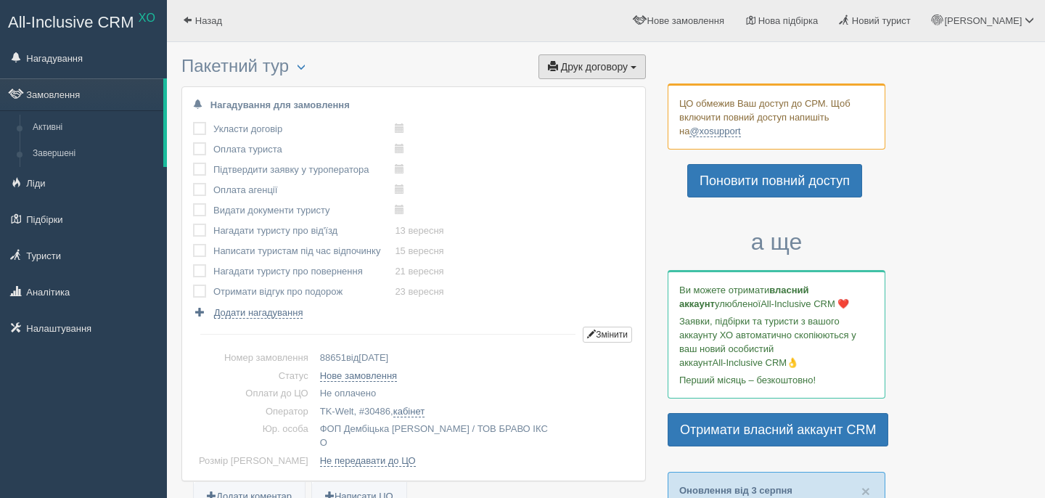
click at [596, 75] on button "Друк договору Друк" at bounding box center [591, 66] width 107 height 25
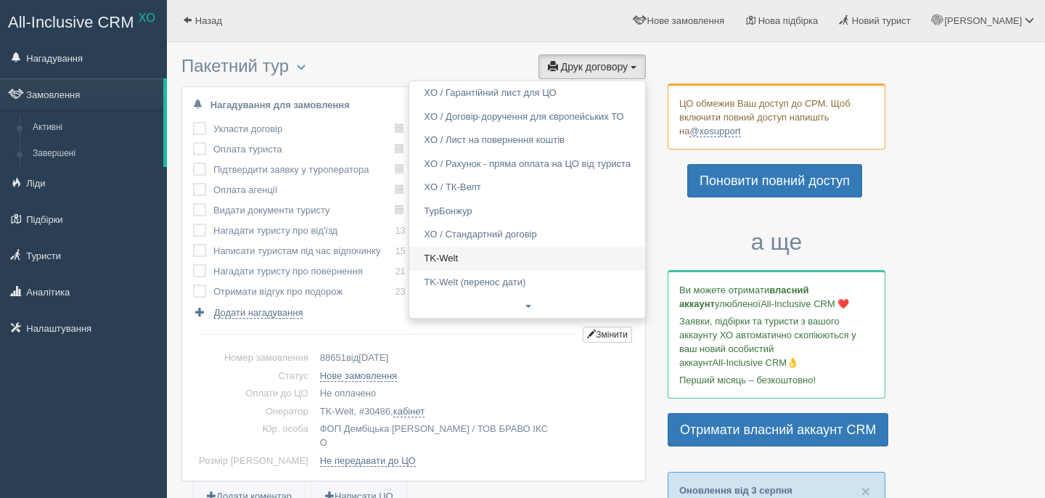
click at [474, 258] on link "TK-Welt" at bounding box center [527, 259] width 236 height 24
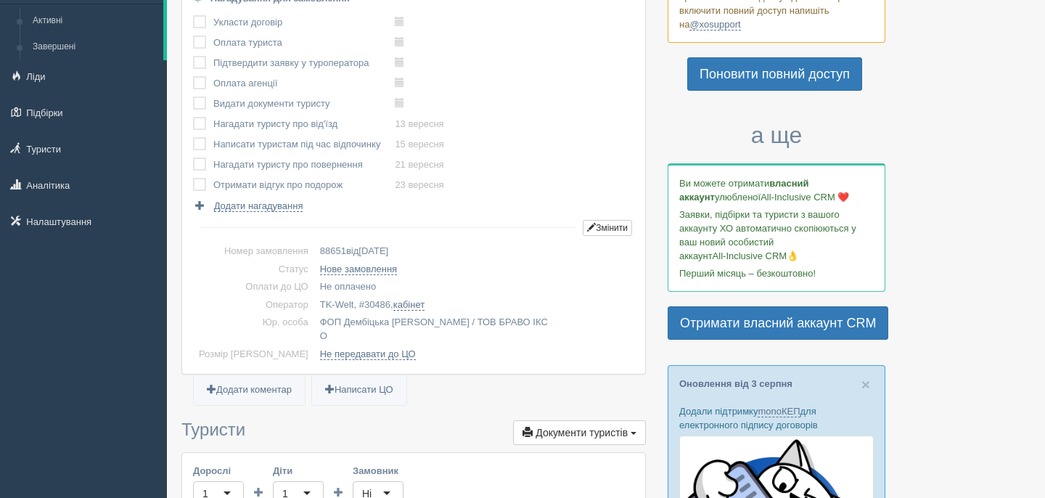
scroll to position [324, 0]
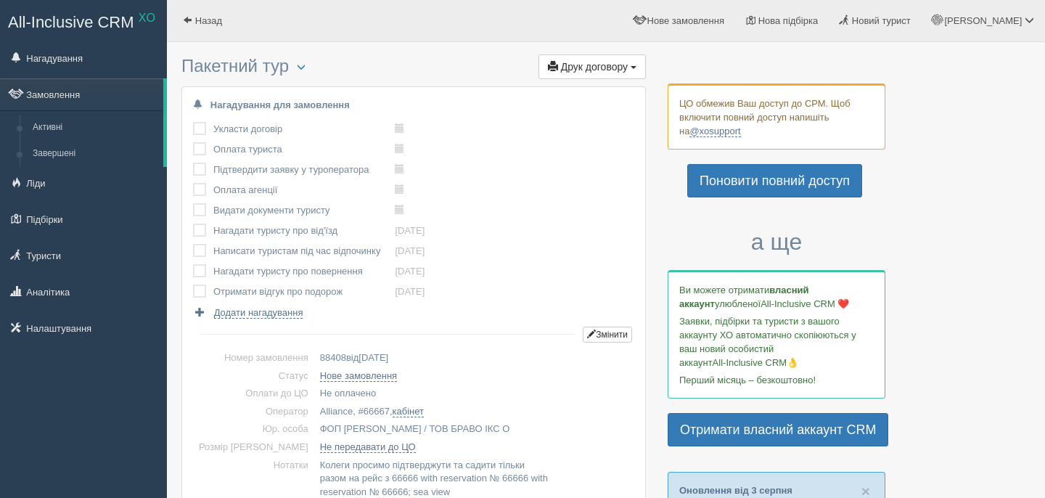
click at [99, 96] on link "Замовлення" at bounding box center [81, 94] width 163 height 32
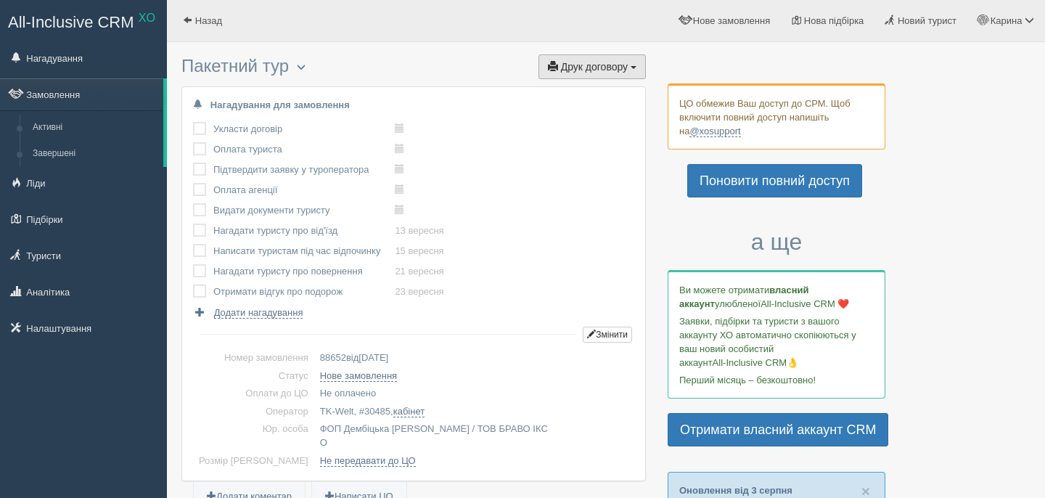
click at [617, 69] on span "Друк договору" at bounding box center [594, 67] width 67 height 12
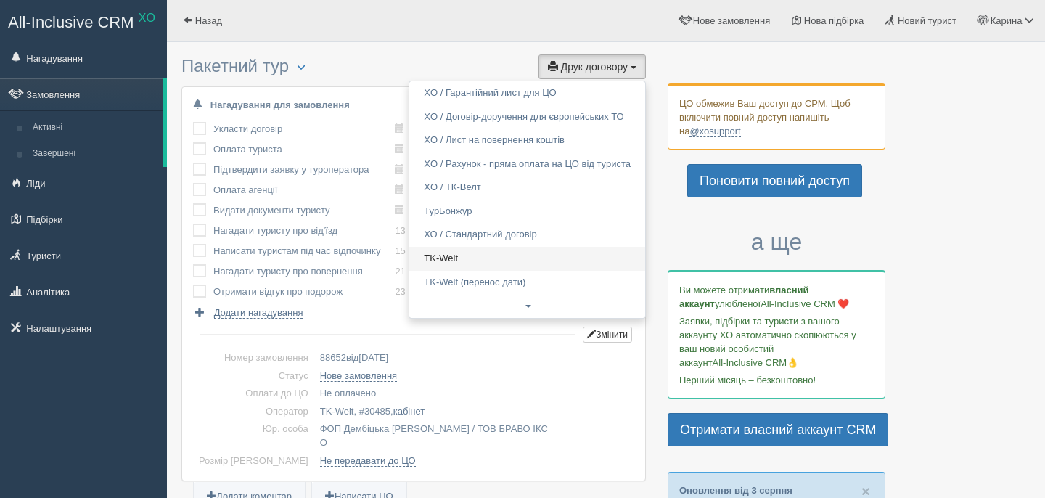
click at [505, 264] on link "TK-Welt" at bounding box center [527, 259] width 236 height 24
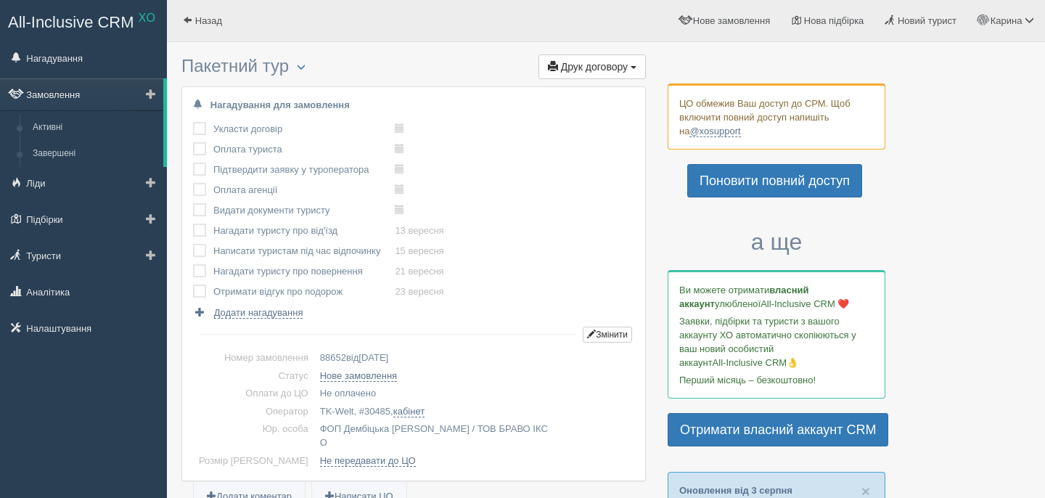
click at [85, 102] on link "Замовлення" at bounding box center [81, 94] width 163 height 32
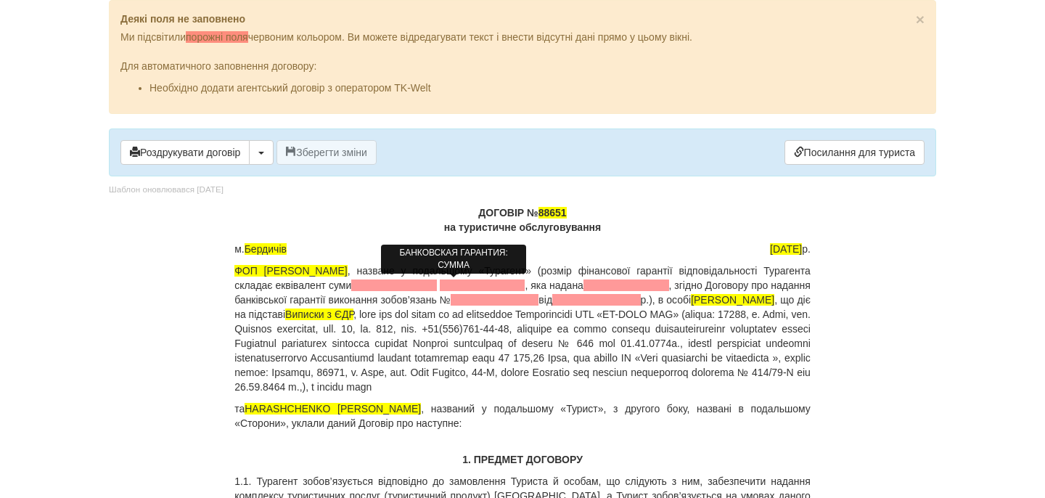
click at [427, 283] on span at bounding box center [394, 285] width 86 height 12
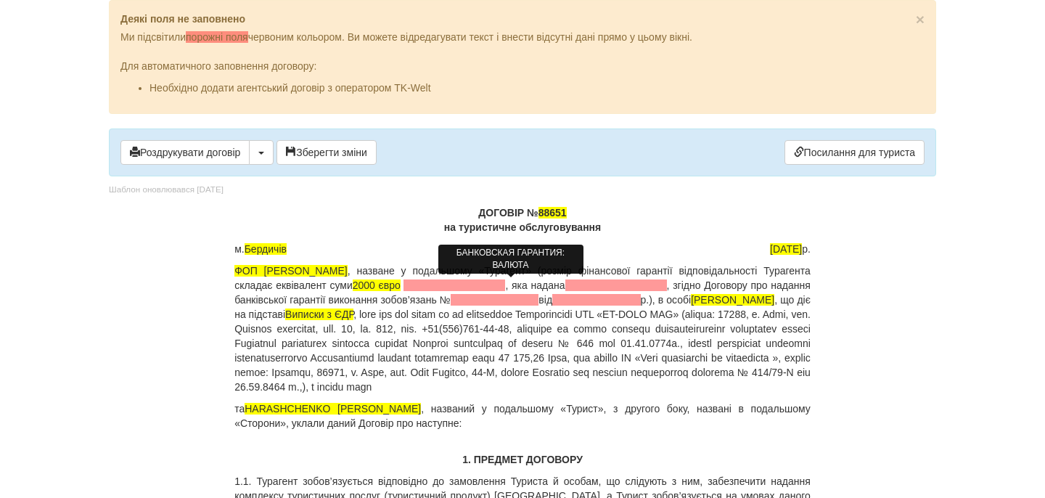
click at [489, 281] on span at bounding box center [454, 285] width 102 height 12
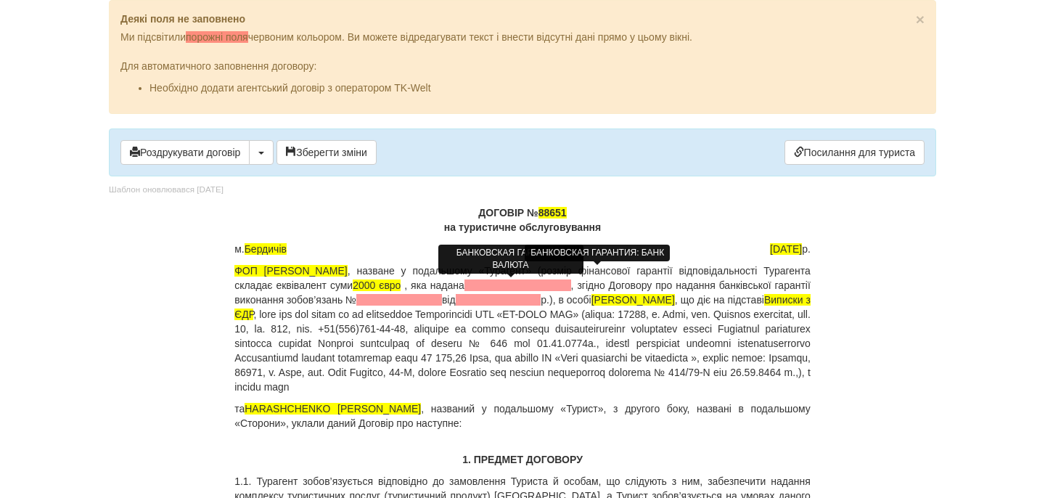
click at [563, 284] on span at bounding box center [517, 285] width 107 height 12
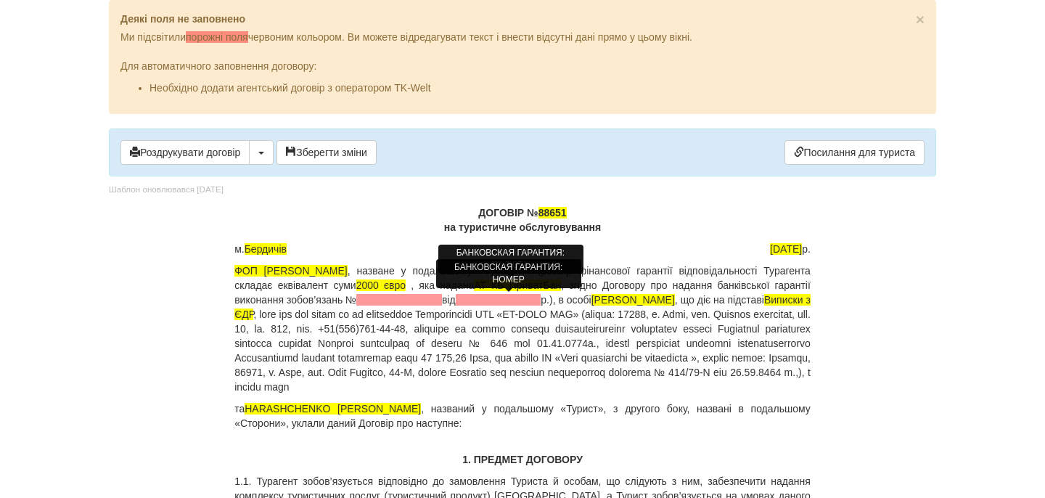
click at [442, 299] on span at bounding box center [399, 300] width 86 height 12
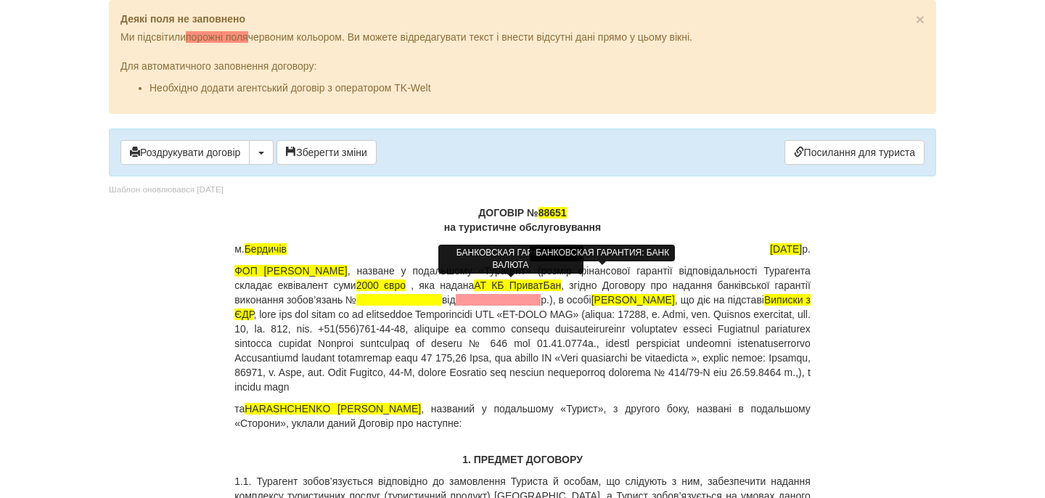
click at [561, 287] on span "АТ КБ ПриватБан" at bounding box center [517, 285] width 87 height 12
click at [650, 287] on p "ФОП [PERSON_NAME] , назване у подальшому «Турагент» (розмір фінансової гарантії…" at bounding box center [522, 328] width 576 height 131
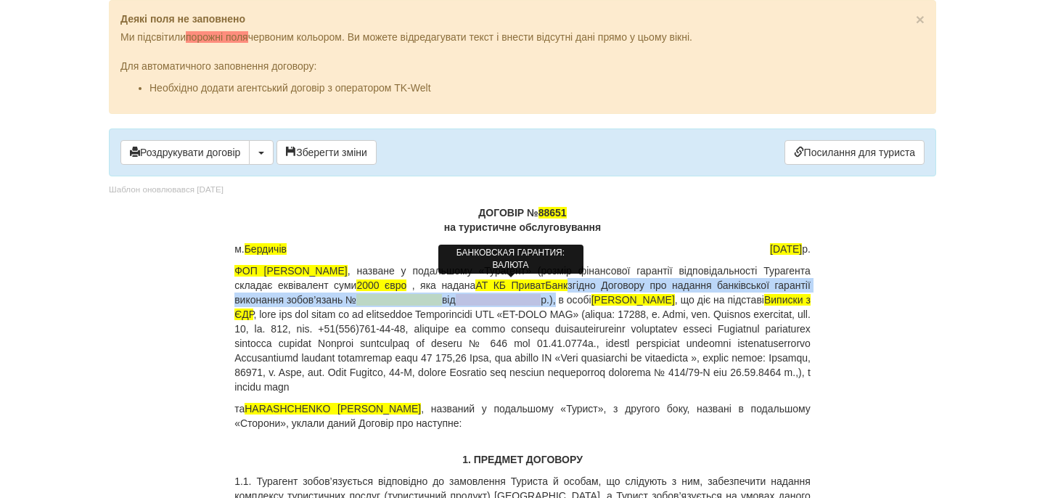
drag, startPoint x: 650, startPoint y: 287, endPoint x: 677, endPoint y: 293, distance: 27.6
click at [677, 293] on p "ФОП [PERSON_NAME] , назване у подальшому «Турагент» (розмір фінансової гарантії…" at bounding box center [522, 328] width 576 height 131
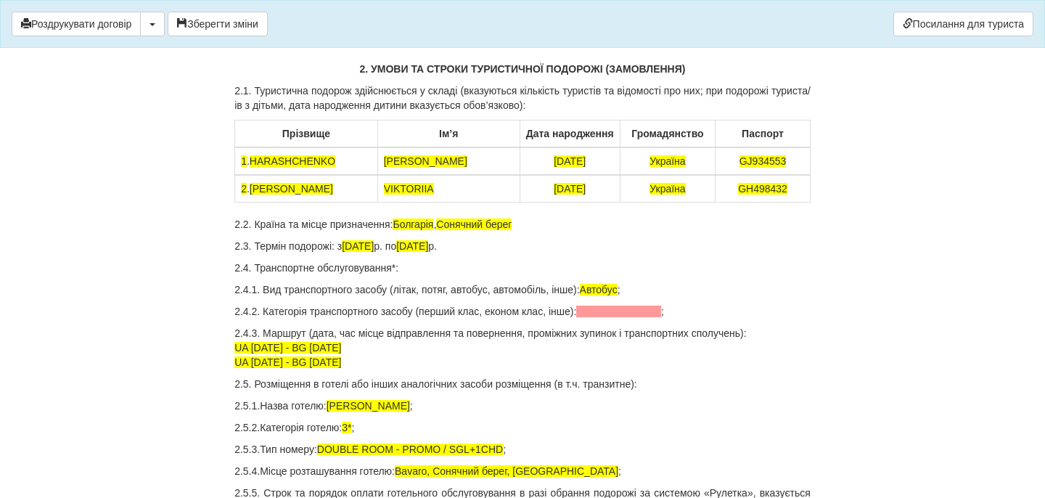
scroll to position [503, 0]
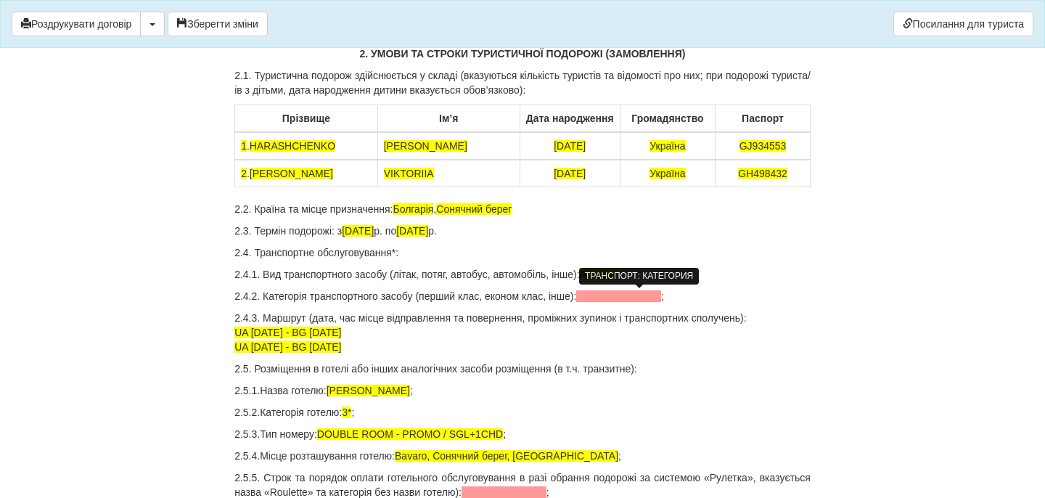
click at [644, 291] on span at bounding box center [618, 296] width 85 height 12
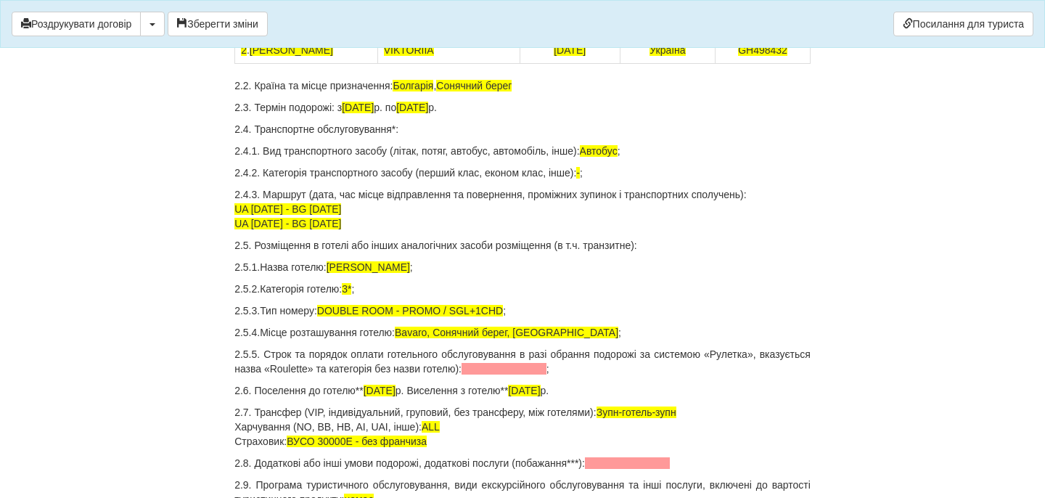
scroll to position [626, 0]
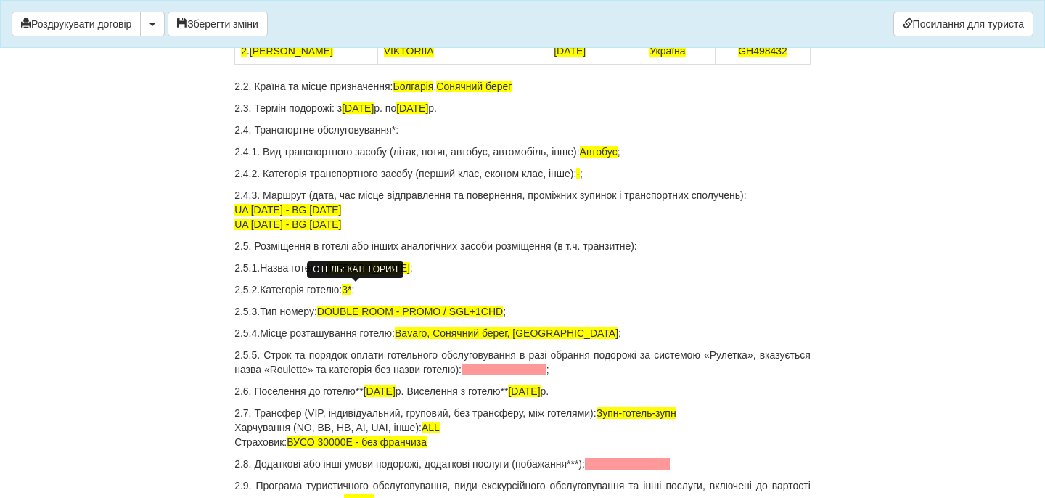
click at [351, 290] on span "3*" at bounding box center [346, 290] width 9 height 12
click at [546, 369] on span at bounding box center [504, 370] width 85 height 12
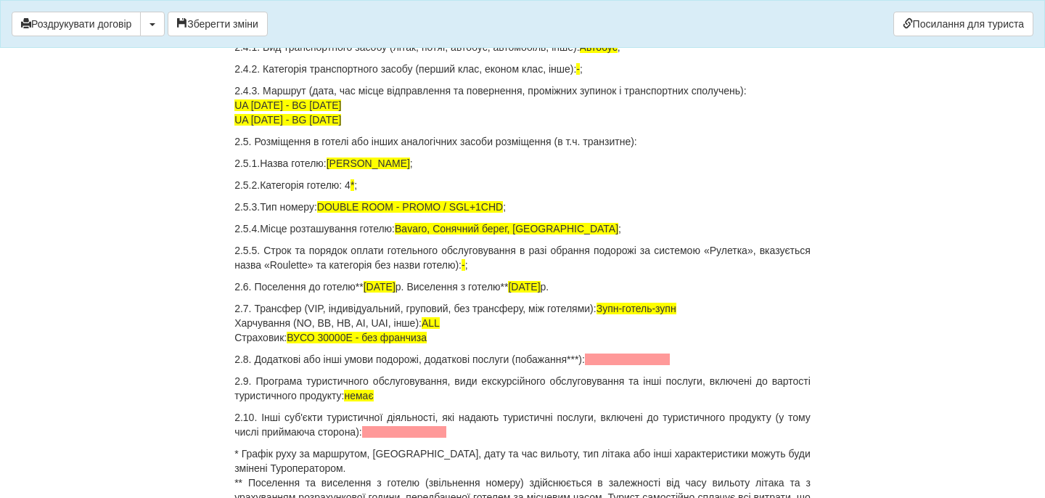
scroll to position [731, 0]
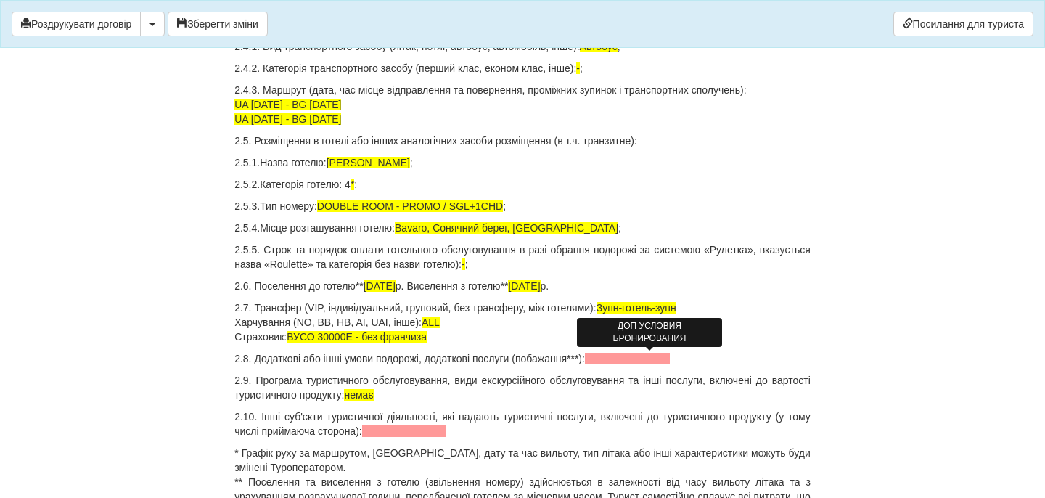
click at [636, 361] on span at bounding box center [627, 359] width 85 height 12
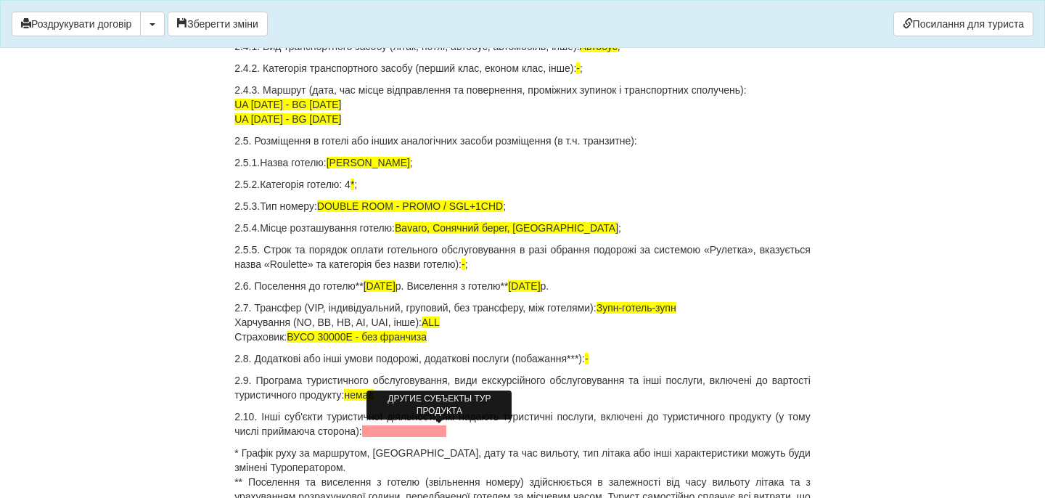
click at [440, 429] on span at bounding box center [404, 431] width 85 height 12
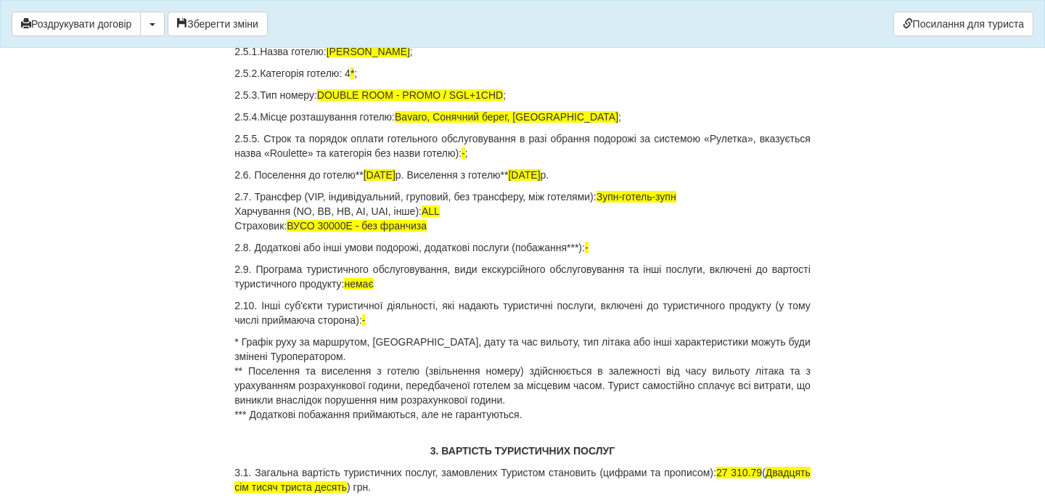
scroll to position [848, 0]
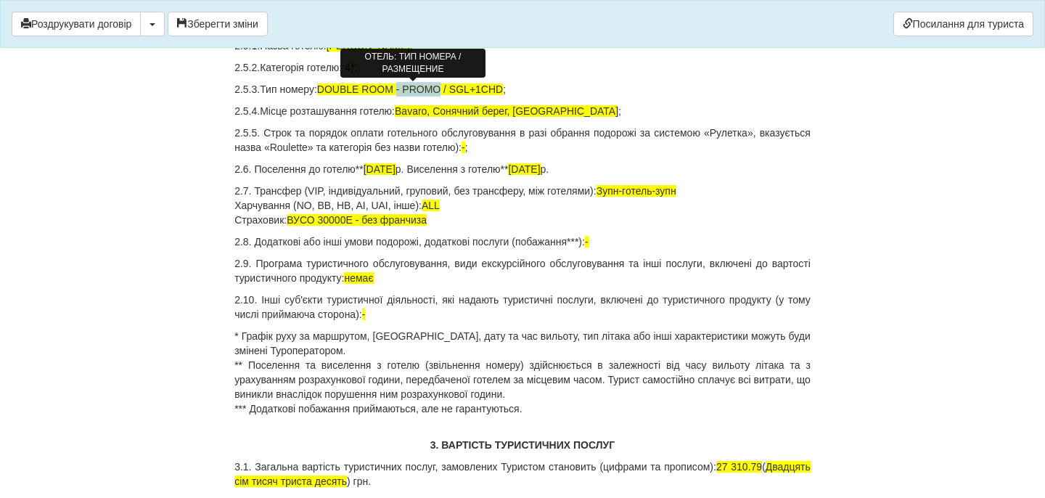
drag, startPoint x: 398, startPoint y: 90, endPoint x: 440, endPoint y: 90, distance: 42.1
click at [440, 90] on span "DOUBLE ROOM - PROMO / SGL+1CHD" at bounding box center [410, 89] width 186 height 12
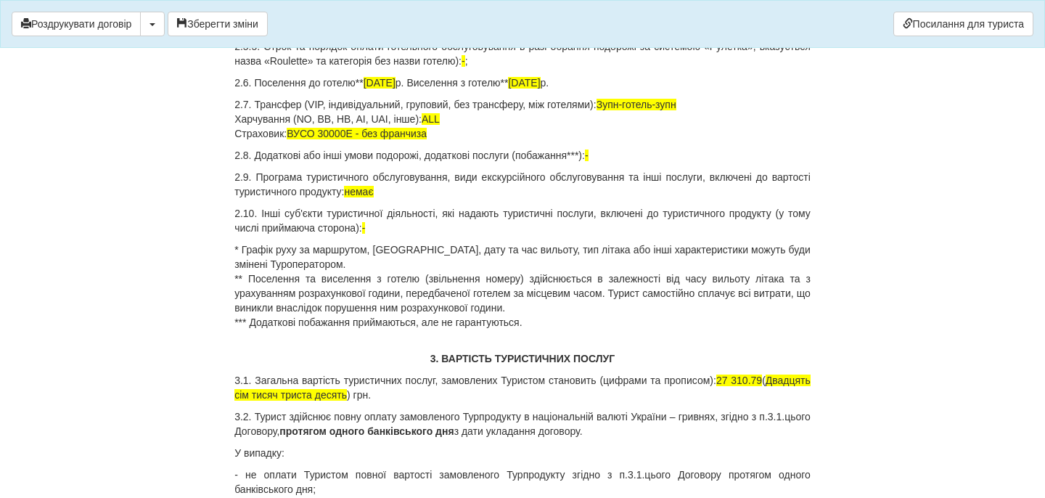
scroll to position [967, 0]
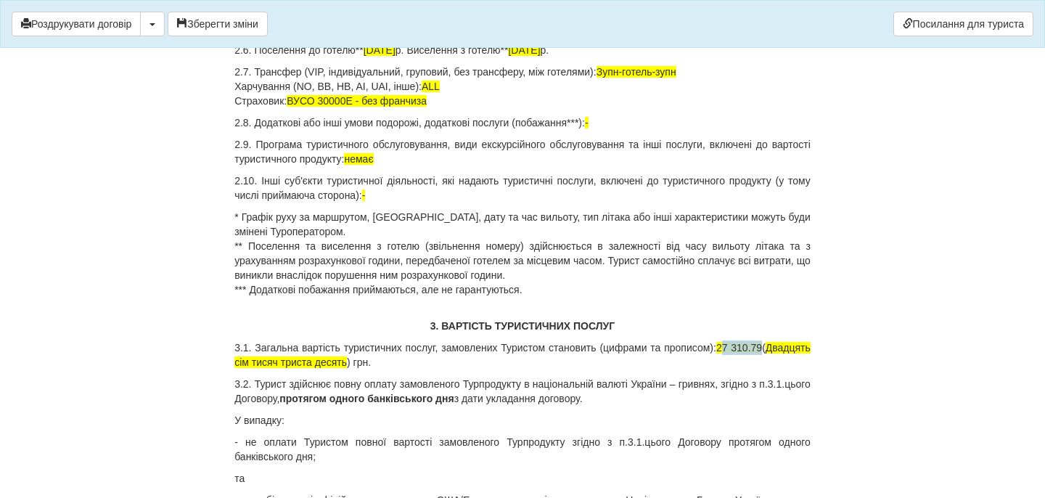
drag, startPoint x: 768, startPoint y: 345, endPoint x: 812, endPoint y: 352, distance: 44.7
drag, startPoint x: 312, startPoint y: 361, endPoint x: 321, endPoint y: 362, distance: 8.7
click at [321, 362] on span "Двадцять сім тисяч триста десять" at bounding box center [522, 355] width 576 height 26
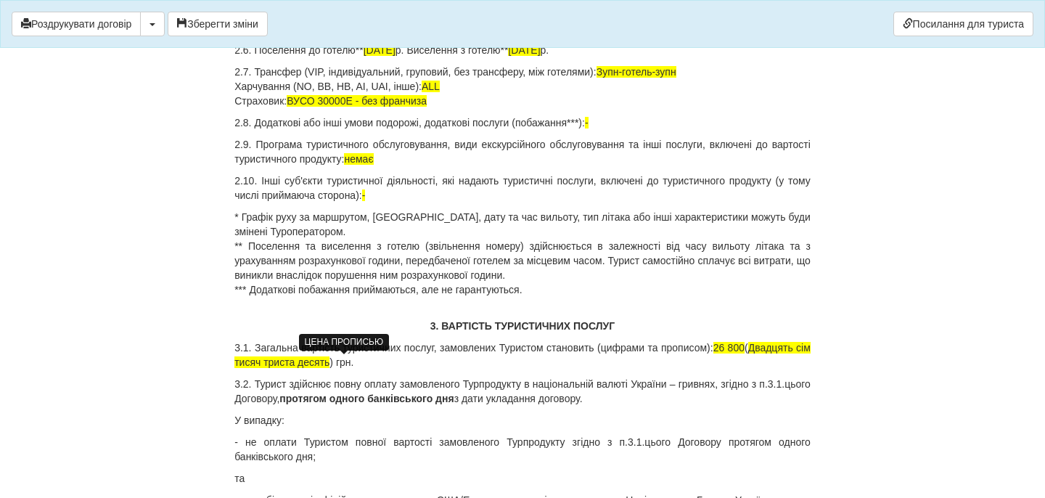
click at [307, 361] on span "Двадцять сім тисяч триста десять" at bounding box center [522, 355] width 576 height 26
click at [310, 363] on span "Двадцять сім тисяч триста десять" at bounding box center [522, 355] width 576 height 26
drag, startPoint x: 366, startPoint y: 364, endPoint x: 432, endPoint y: 366, distance: 66.8
click at [432, 366] on span "Двадцять вісім тисяч триста десять" at bounding box center [522, 355] width 576 height 26
click at [512, 361] on p "3.1. Загальна вартість туристичних послуг, замовлених Туристом становить (цифра…" at bounding box center [522, 354] width 576 height 29
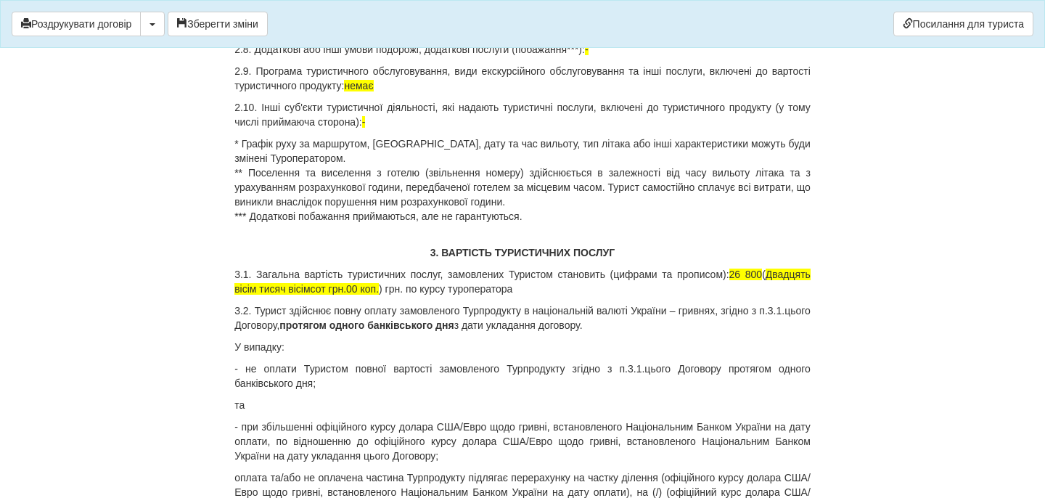
scroll to position [1054, 0]
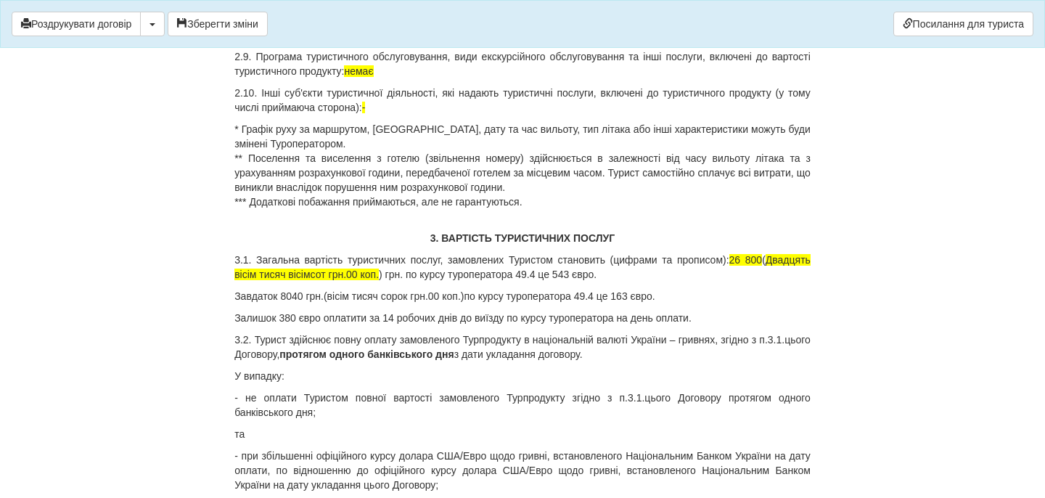
click at [224, 22] on button "Зберегти зміни" at bounding box center [218, 24] width 100 height 25
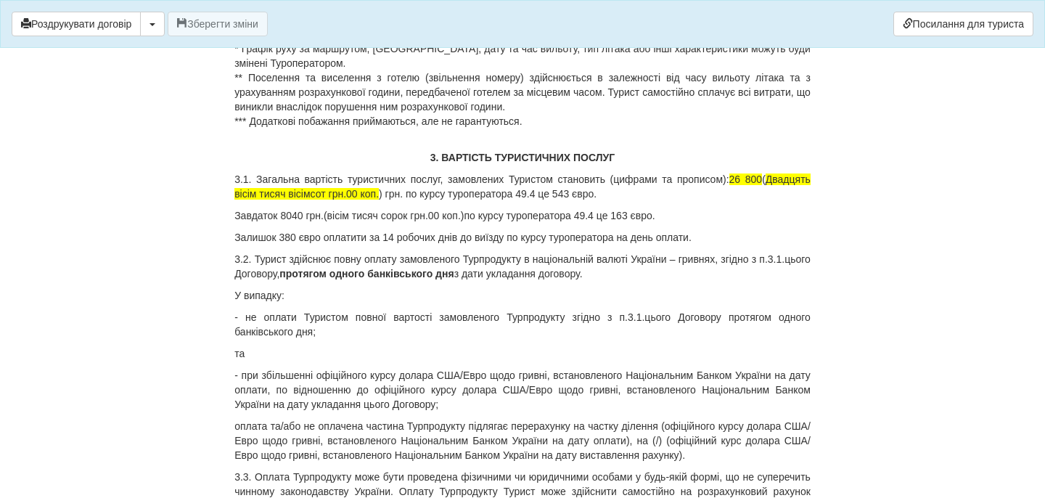
scroll to position [1033, 0]
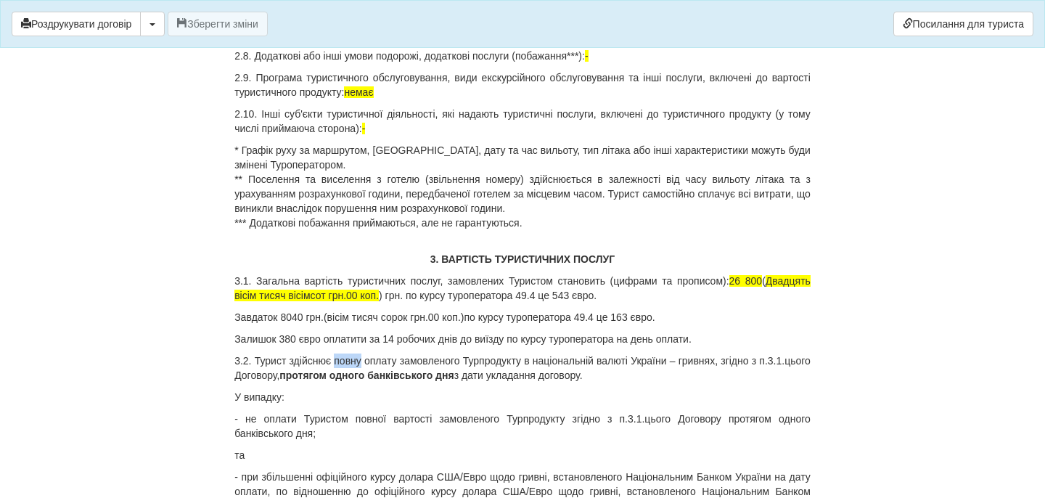
drag, startPoint x: 375, startPoint y: 363, endPoint x: 345, endPoint y: 363, distance: 30.5
click at [345, 363] on p "3.2. Турист здійснює повну оплату замовленого Турпродукту в національній валюті…" at bounding box center [522, 367] width 576 height 29
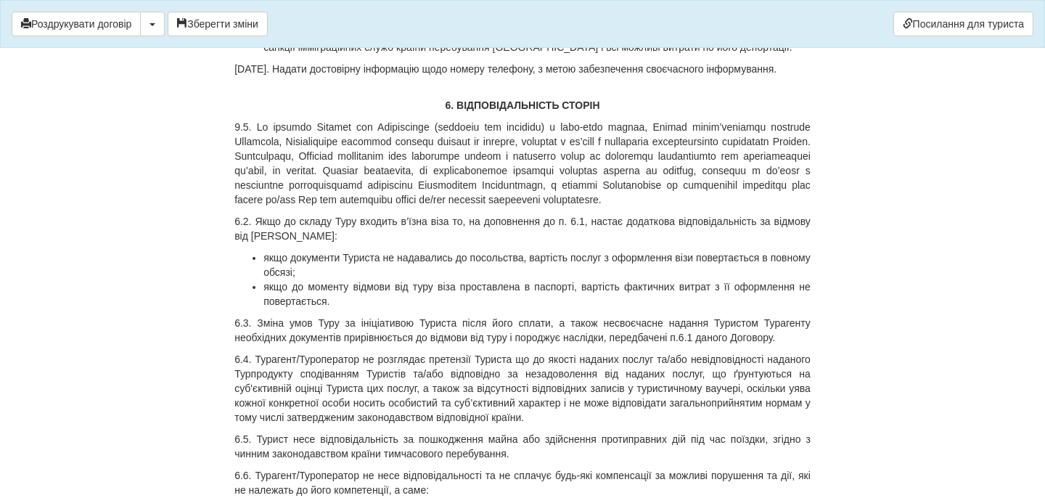
scroll to position [2548, 0]
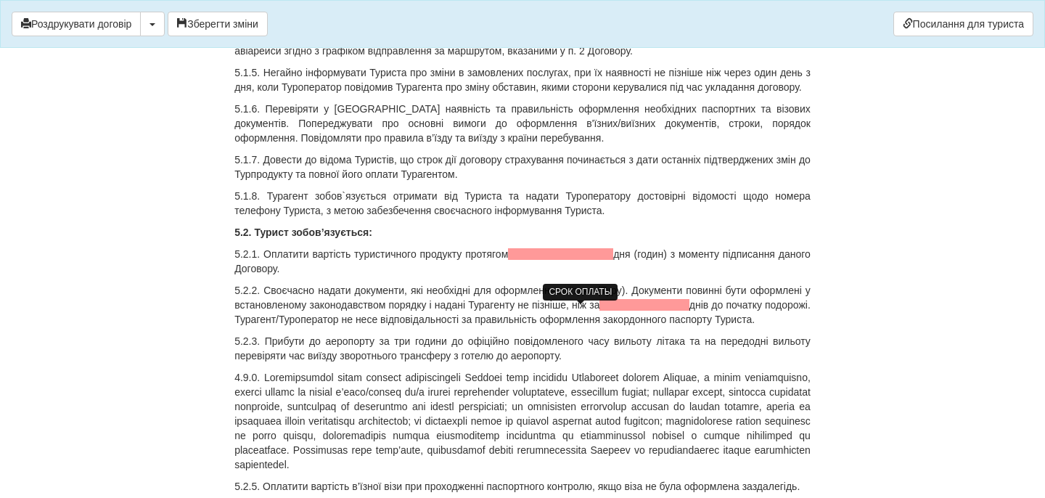
click at [544, 260] on span at bounding box center [560, 254] width 105 height 12
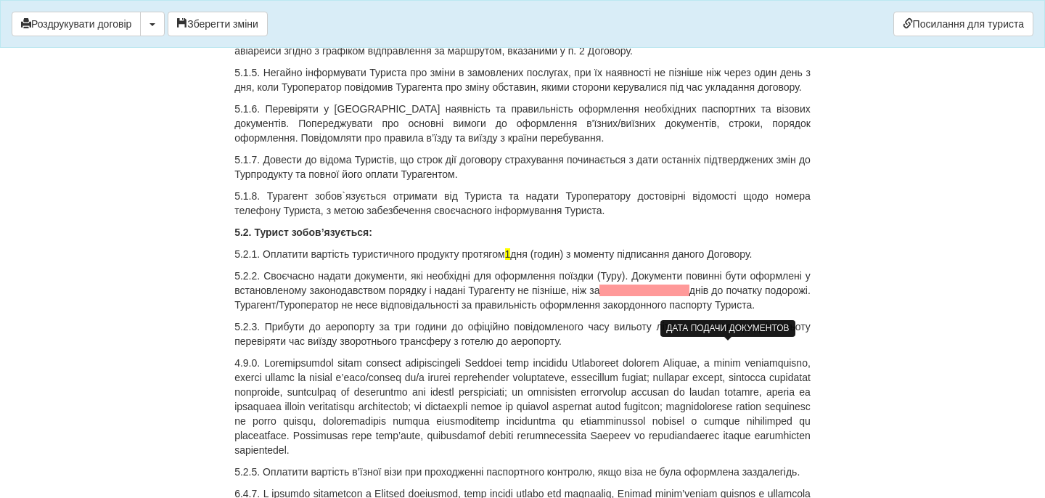
click at [689, 296] on span at bounding box center [643, 290] width 89 height 12
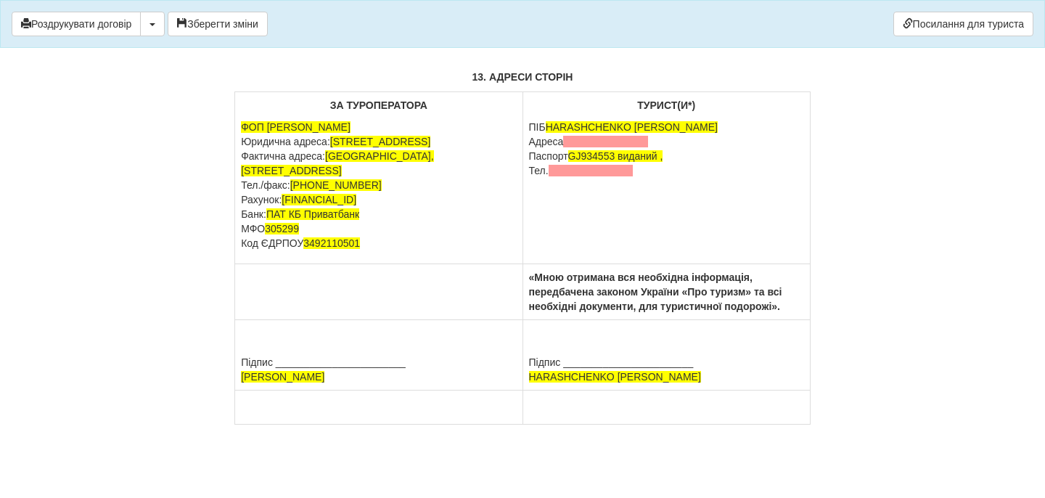
scroll to position [6941, 0]
drag, startPoint x: 658, startPoint y: 144, endPoint x: 529, endPoint y: 145, distance: 129.2
click at [529, 145] on p "ПІБ HARASHCHENKO TETIANA Адреса Паспорт GJ934553 виданий , Тел." at bounding box center [666, 149] width 275 height 58
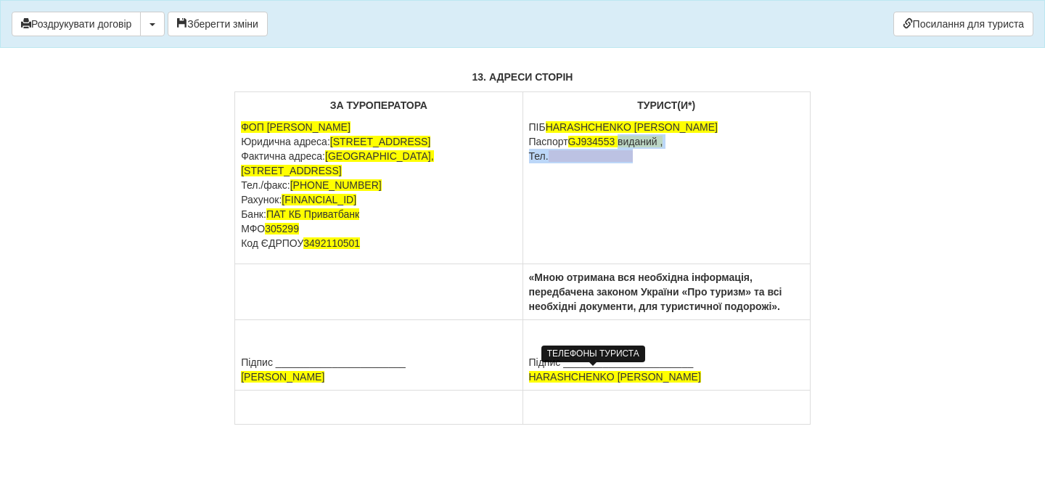
drag, startPoint x: 625, startPoint y: 143, endPoint x: 651, endPoint y: 168, distance: 35.9
click at [652, 170] on td "ТУРИСТ(И*) ПІБ HARASHCHENKO TETIANA Паспорт GJ934553 виданий , Тел." at bounding box center [665, 178] width 287 height 172
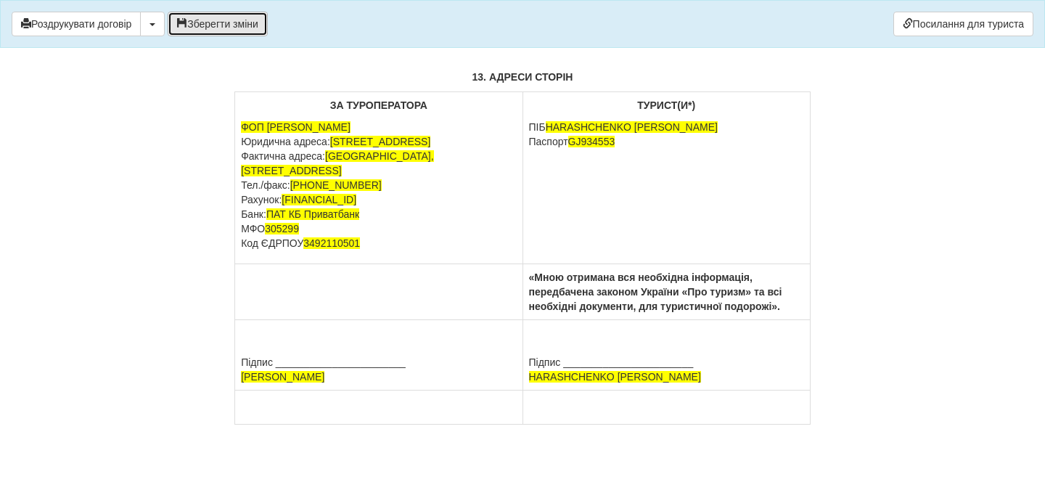
click at [239, 25] on button "Зберегти зміни" at bounding box center [218, 24] width 100 height 25
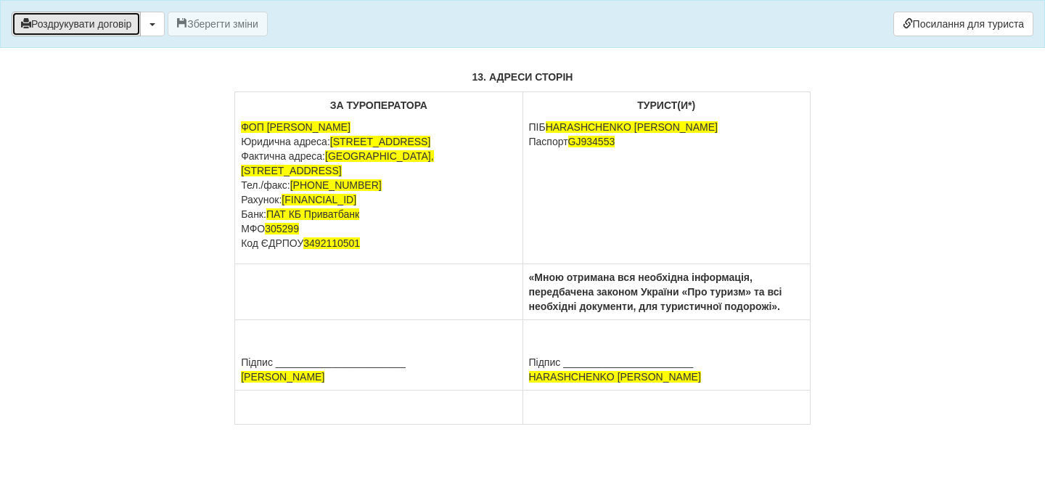
click at [120, 30] on button "Роздрукувати договір" at bounding box center [76, 24] width 129 height 25
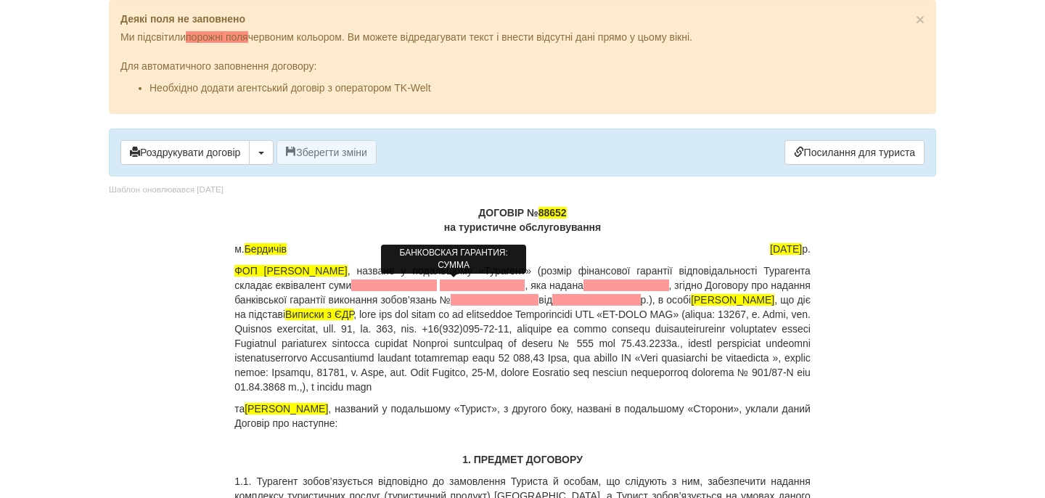
click at [437, 283] on span at bounding box center [394, 285] width 86 height 12
click at [497, 282] on span at bounding box center [454, 285] width 102 height 12
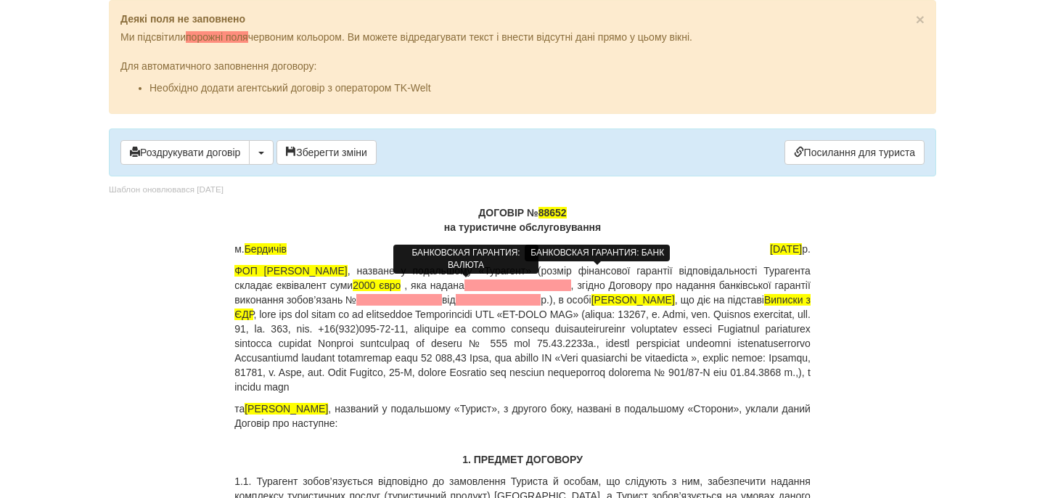
click at [559, 290] on span at bounding box center [517, 285] width 107 height 12
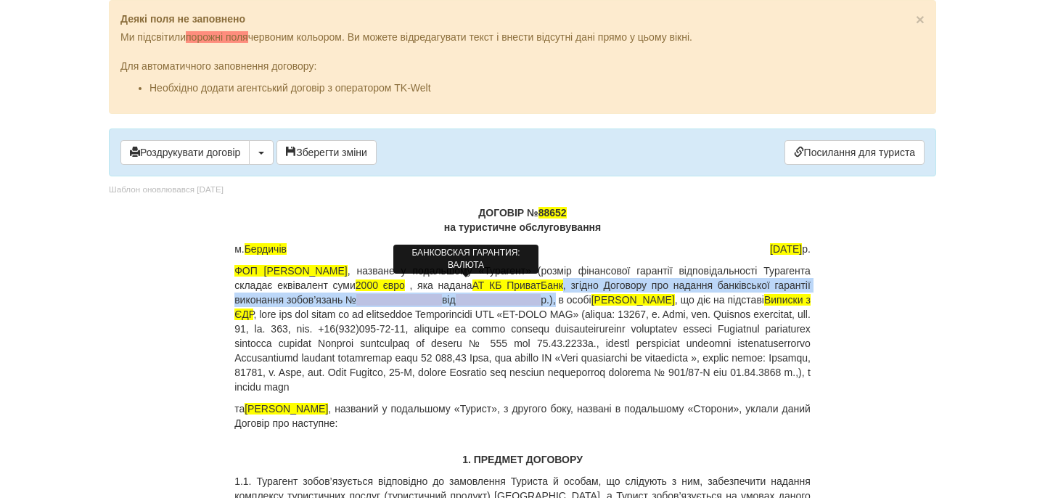
drag, startPoint x: 649, startPoint y: 284, endPoint x: 676, endPoint y: 302, distance: 32.0
click at [676, 302] on p "ФОП Дембіцька Карина Сергіївна , назване у подальшому «Турагент» (розмір фінанс…" at bounding box center [522, 328] width 576 height 131
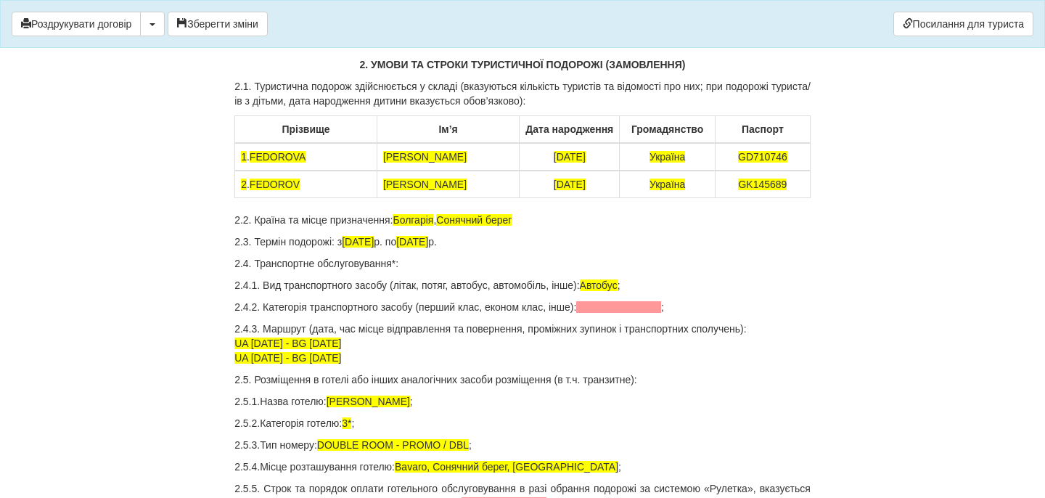
scroll to position [606, 0]
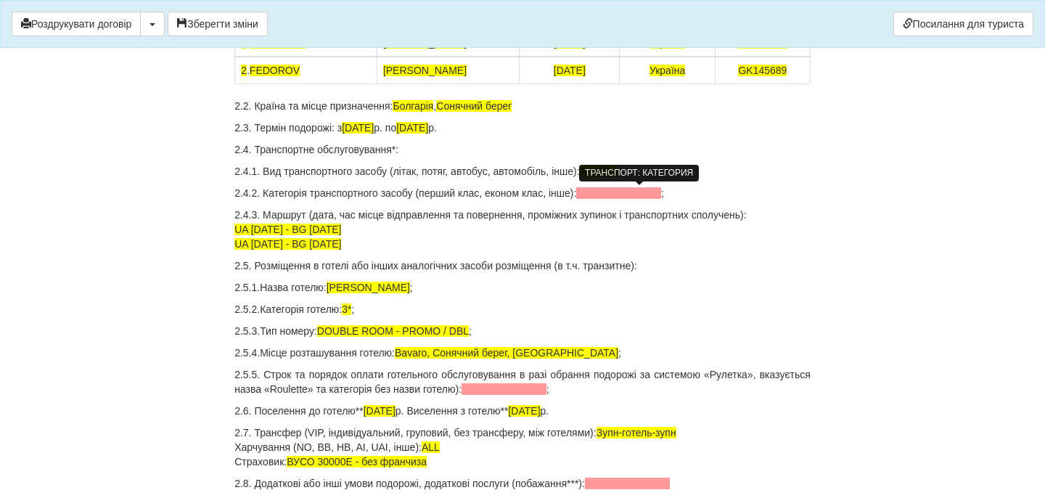
click at [636, 192] on span at bounding box center [618, 193] width 85 height 12
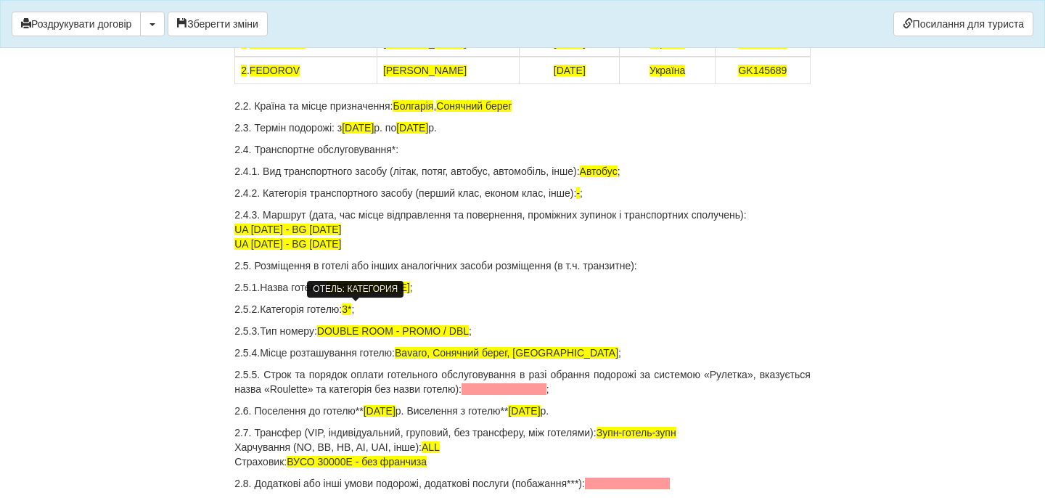
click at [351, 305] on span "3*" at bounding box center [346, 309] width 9 height 12
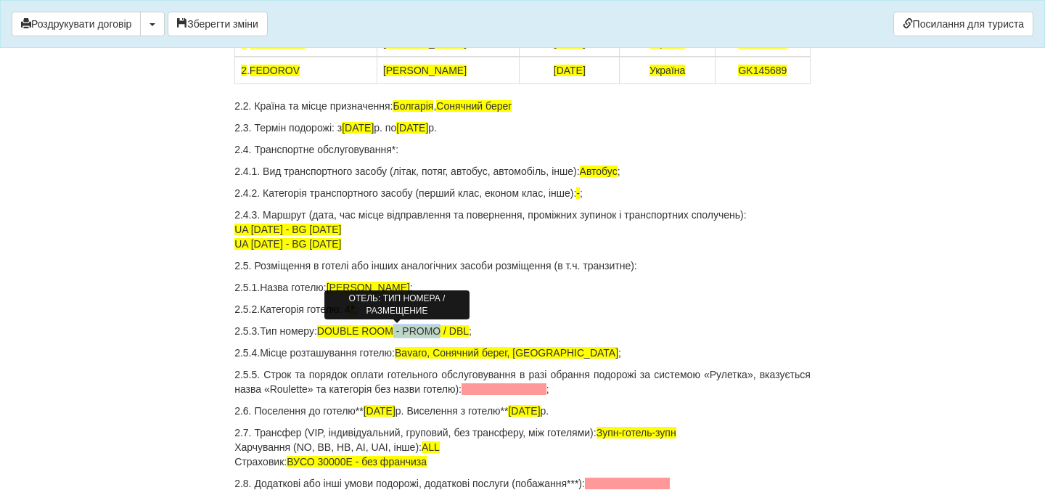
drag, startPoint x: 396, startPoint y: 330, endPoint x: 444, endPoint y: 331, distance: 47.9
click at [444, 331] on span "DOUBLE ROOM - PROMO / DBL" at bounding box center [393, 331] width 152 height 12
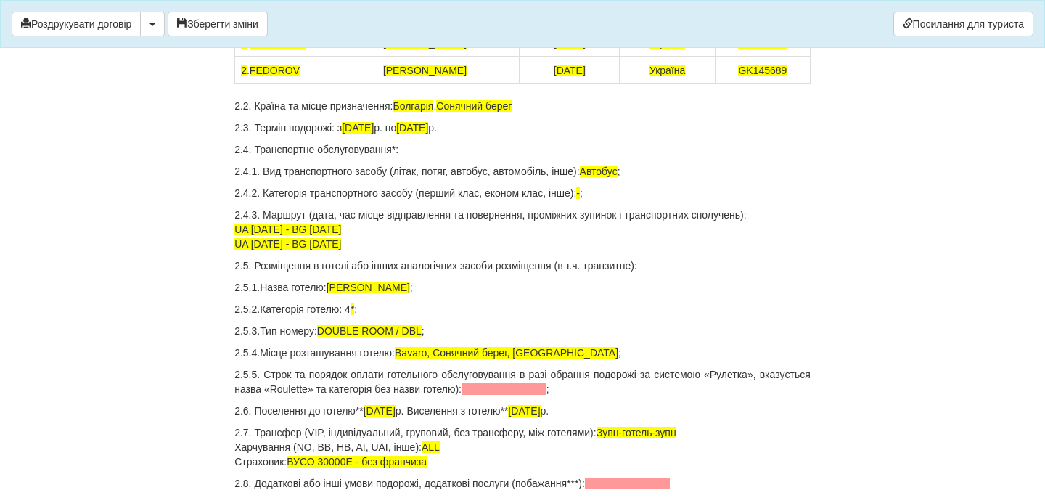
scroll to position [684, 0]
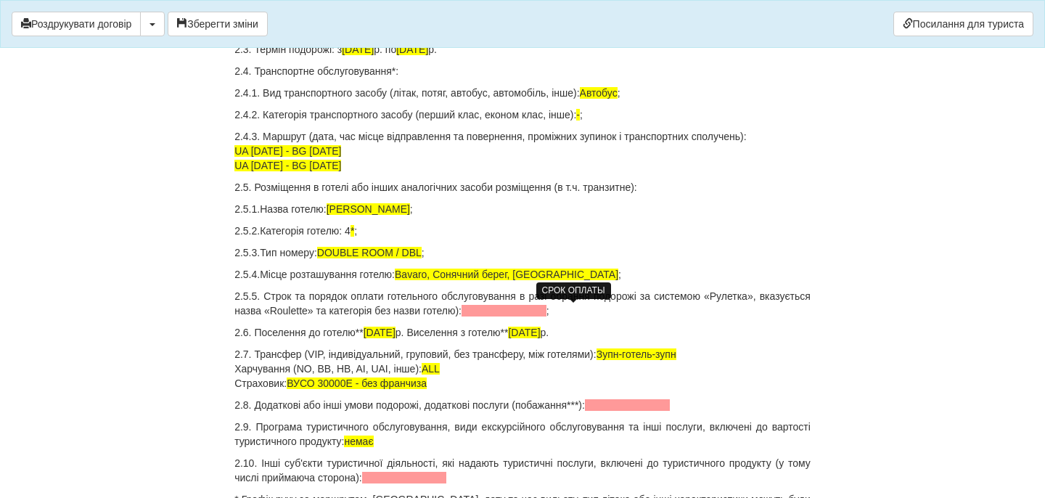
click at [546, 306] on span at bounding box center [504, 311] width 85 height 12
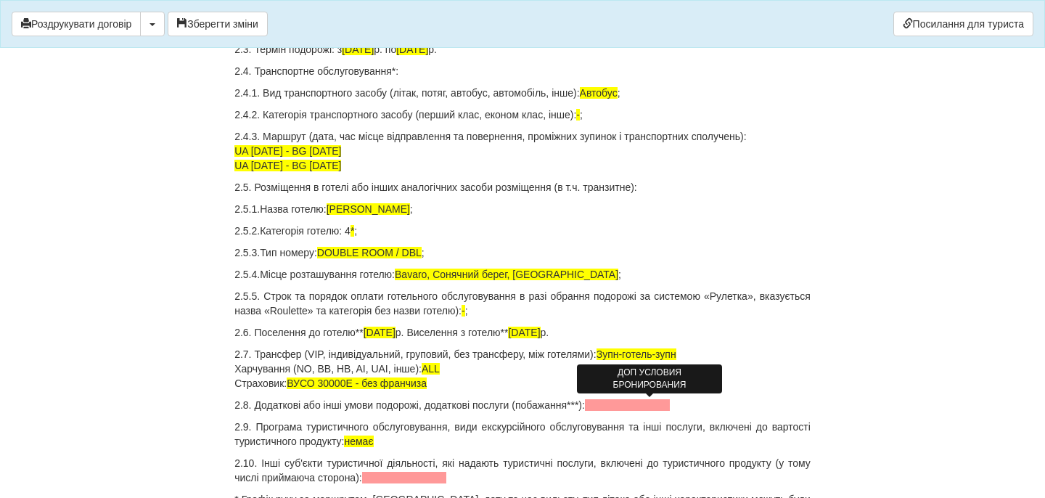
click at [668, 401] on span at bounding box center [627, 405] width 85 height 12
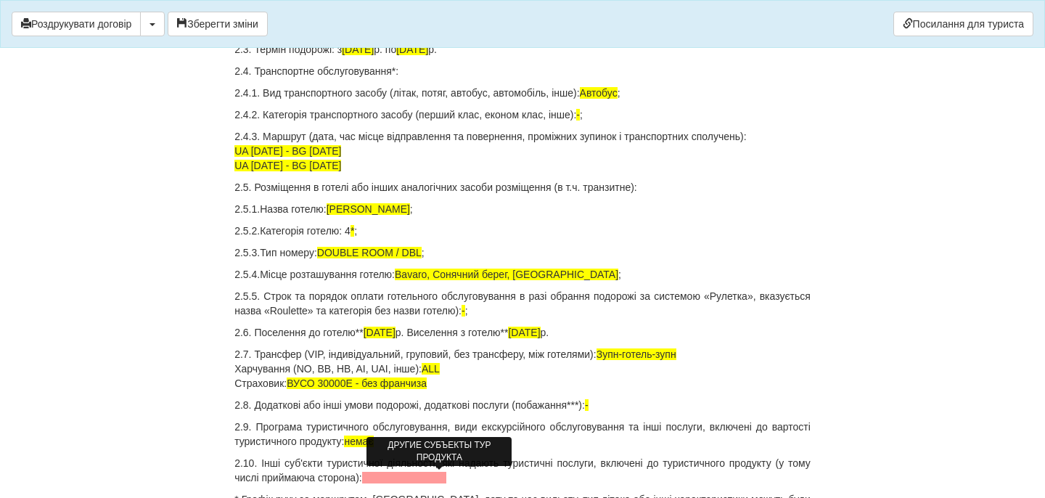
click at [447, 477] on span at bounding box center [404, 478] width 85 height 12
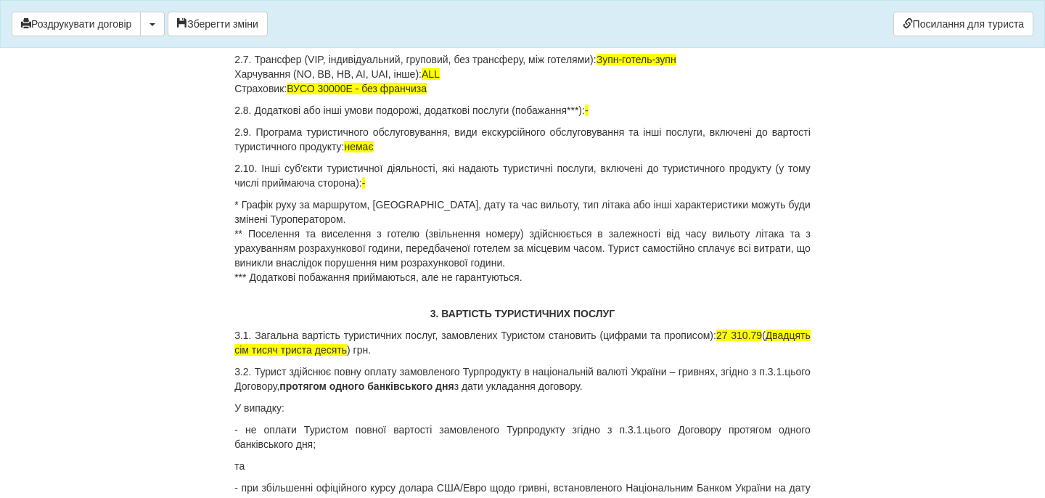
scroll to position [1015, 0]
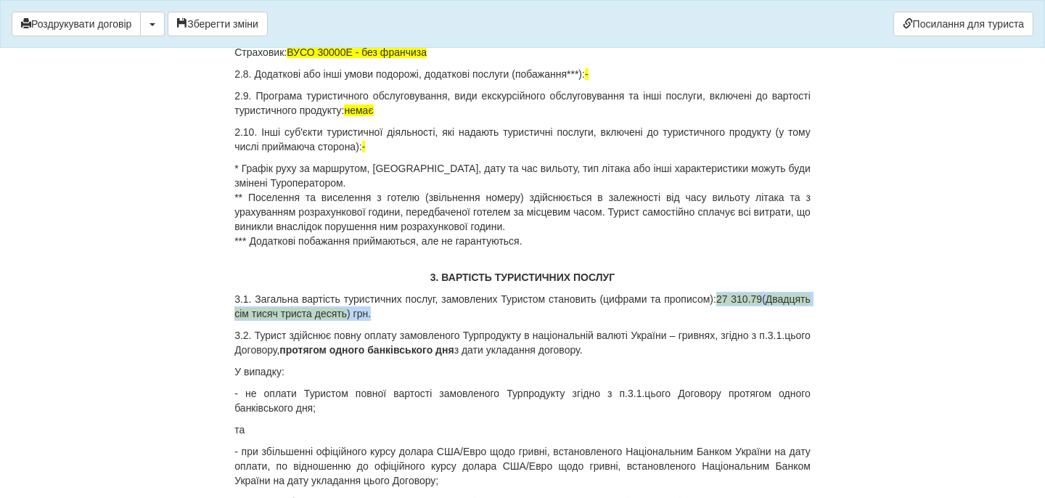
drag, startPoint x: 760, startPoint y: 299, endPoint x: 781, endPoint y: 315, distance: 25.8
click at [782, 316] on p "3.1. Загальна вартість туристичних послуг, замовлених Туристом становить (цифра…" at bounding box center [522, 306] width 576 height 29
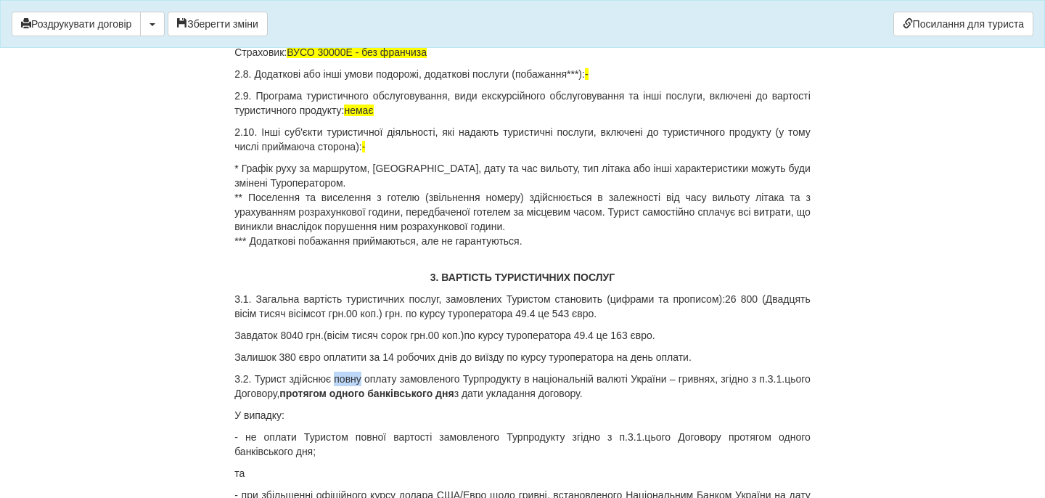
drag, startPoint x: 376, startPoint y: 380, endPoint x: 345, endPoint y: 379, distance: 30.5
click at [345, 379] on p "3.2. Турист здійснює повну оплату замовленого Турпродукту в національній валюті…" at bounding box center [522, 386] width 576 height 29
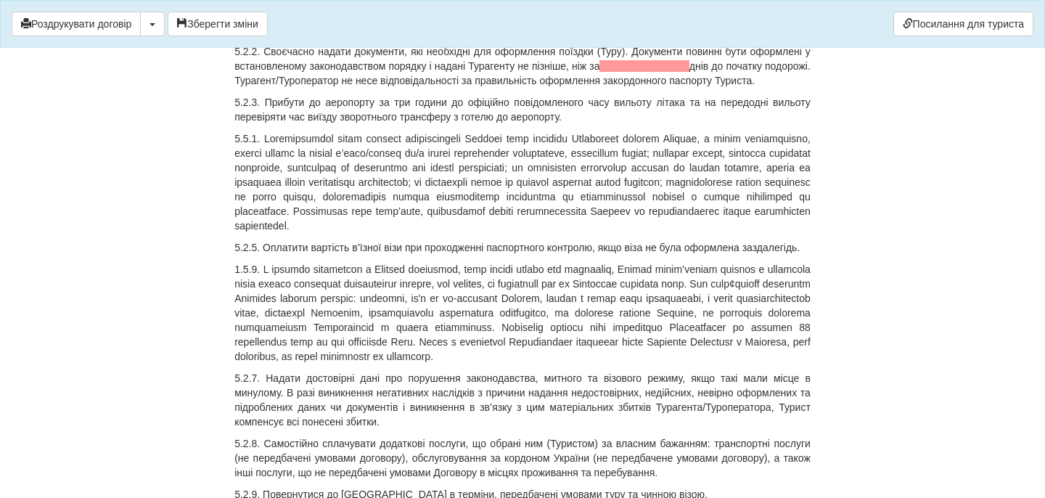
scroll to position [2775, 0]
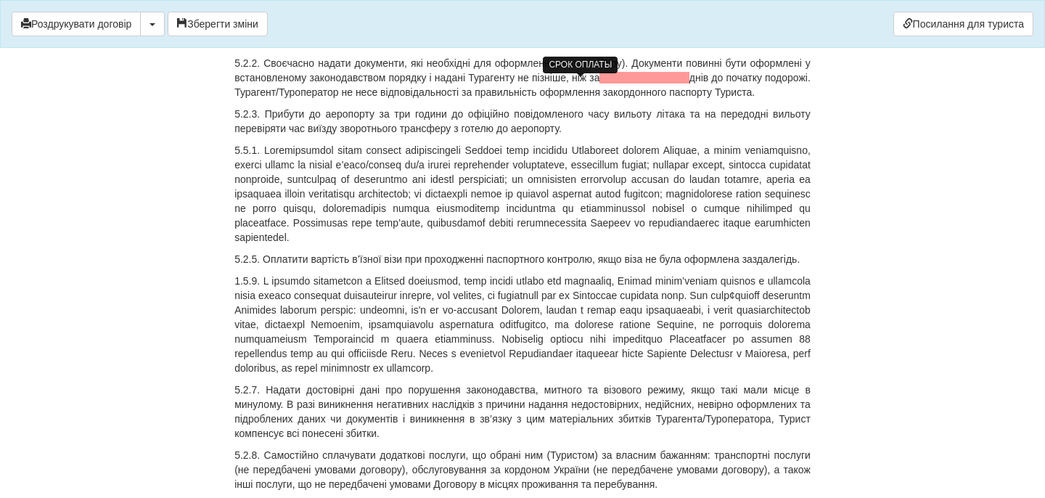
click at [542, 33] on span at bounding box center [560, 27] width 105 height 12
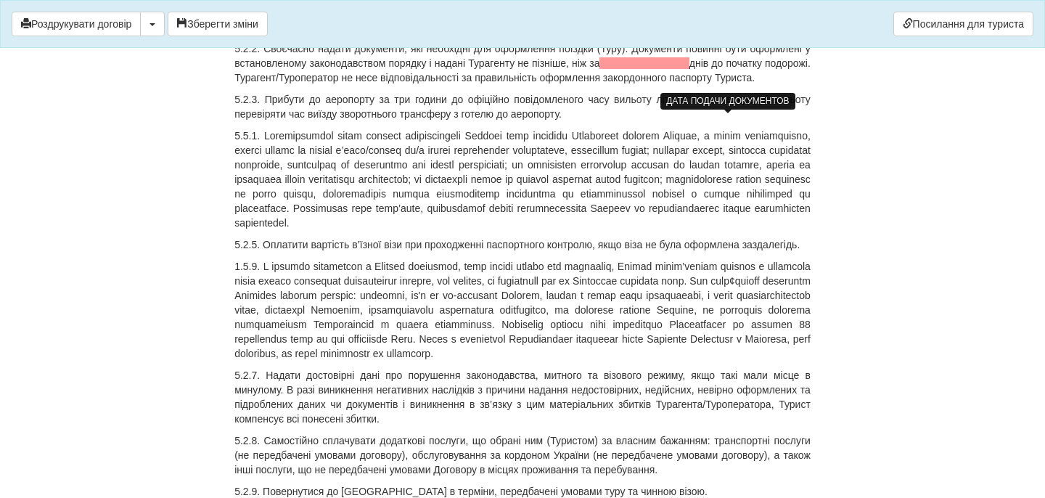
click at [689, 69] on span at bounding box center [643, 63] width 89 height 12
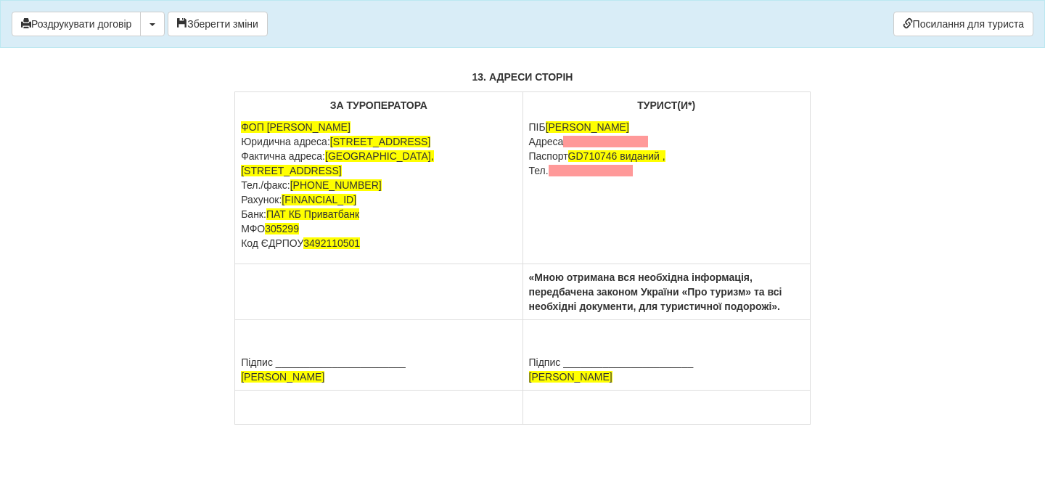
scroll to position [6776, 0]
drag, startPoint x: 658, startPoint y: 309, endPoint x: 528, endPoint y: 309, distance: 129.9
click at [528, 264] on td "ТУРИСТ(И*) ПІБ FEDOROVA OKSANA Адреса Паспорт GD710746 виданий , Тел." at bounding box center [665, 178] width 287 height 172
drag, startPoint x: 623, startPoint y: 307, endPoint x: 667, endPoint y: 339, distance: 54.6
click at [661, 264] on td "ТУРИСТ(И*) ПІБ FEDOROVA OKSANA Паспорт GD710746 виданий , Тел." at bounding box center [665, 178] width 287 height 172
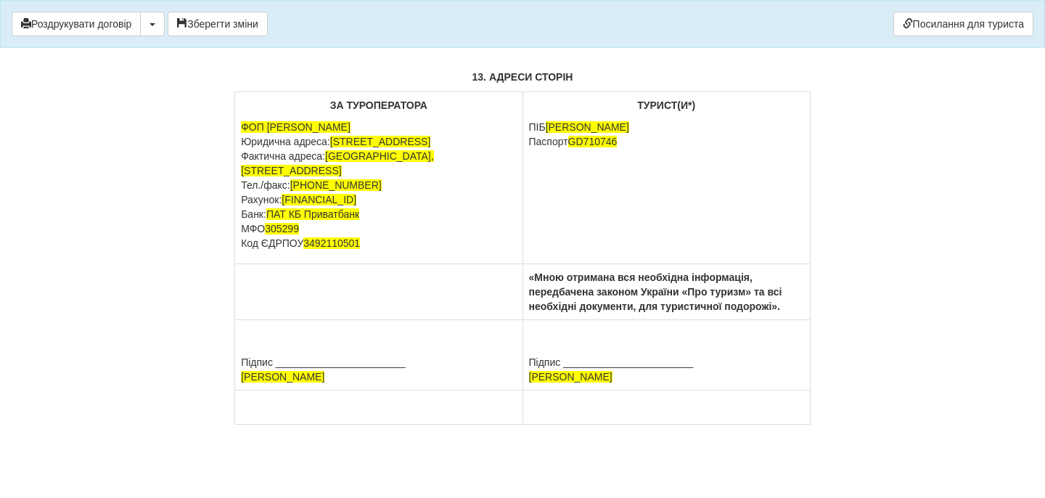
scroll to position [6941, 0]
click at [215, 24] on button "Зберегти зміни" at bounding box center [218, 24] width 100 height 25
click at [113, 25] on button "Роздрукувати договір" at bounding box center [76, 24] width 129 height 25
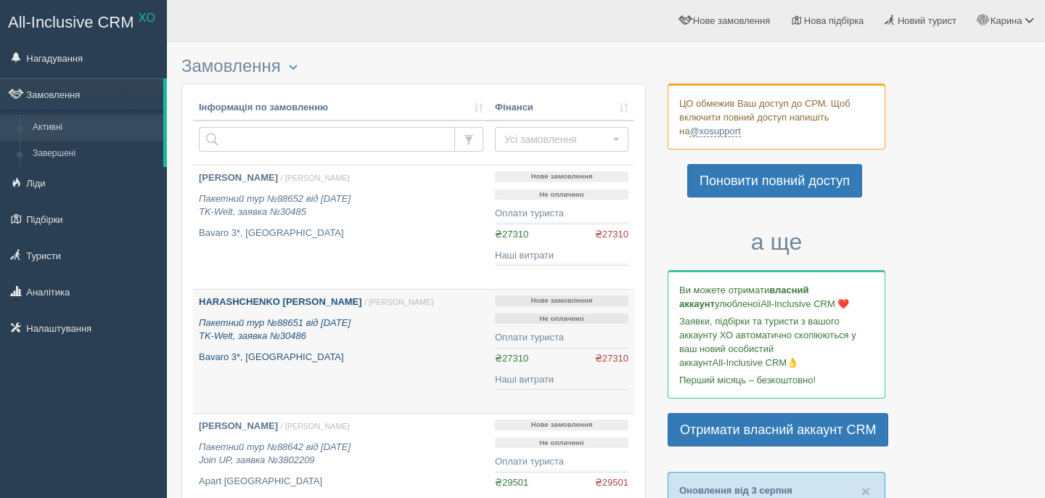
click at [273, 291] on link "HARASHCHENKO TETIANA / Карина Д. Пакетний тур №88651 від 09.08.2025 TK-Welt, за…" at bounding box center [341, 351] width 296 height 123
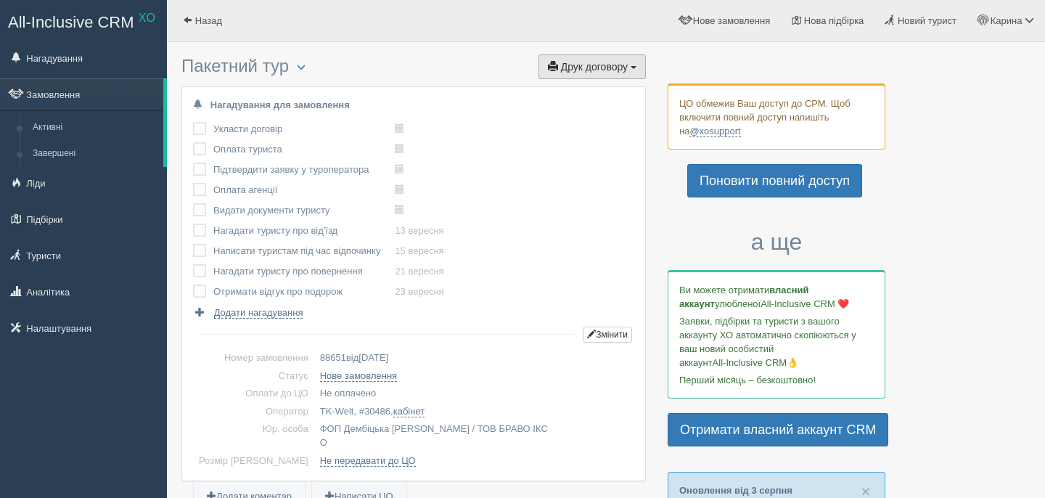
click at [594, 58] on button "Друк договору Друк" at bounding box center [591, 66] width 107 height 25
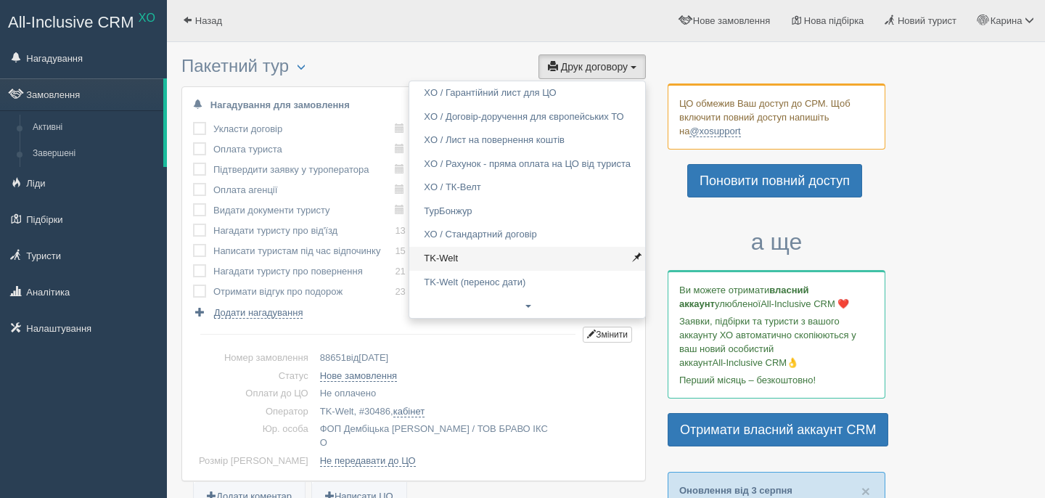
click at [490, 262] on link "TK-Welt" at bounding box center [527, 259] width 236 height 24
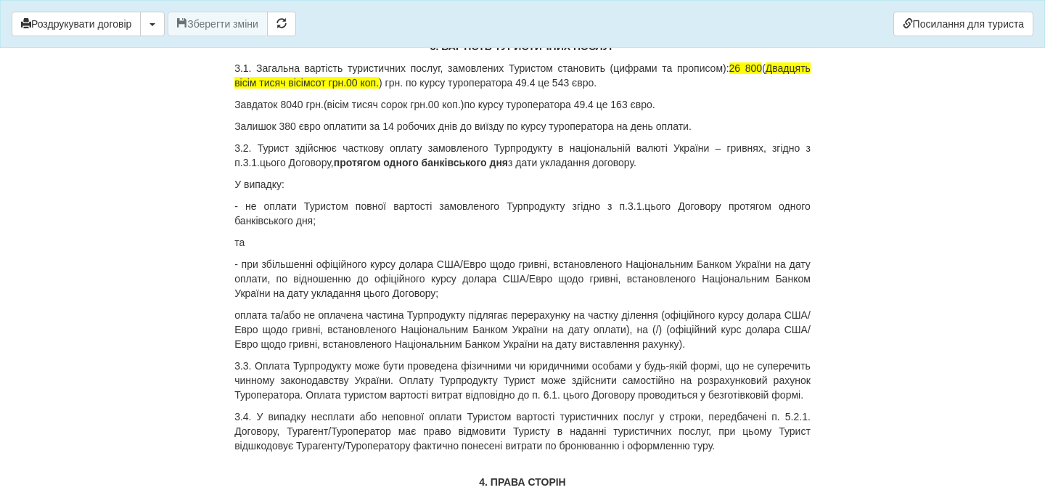
scroll to position [927, 0]
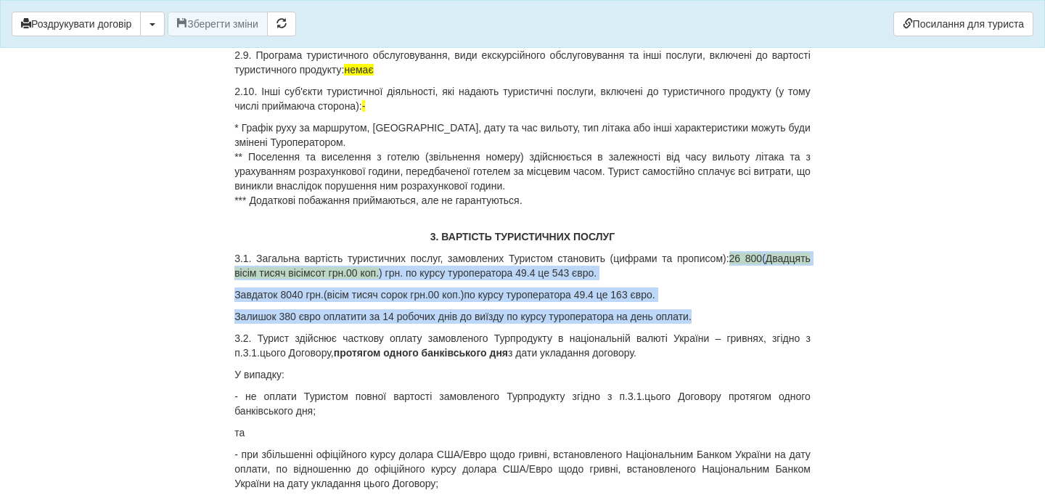
copy div "26 800 ( Двадцять вісім тисяч вісімсот грн.00 коп. ) грн. по курсу туроператора…"
drag, startPoint x: 800, startPoint y: 261, endPoint x: 769, endPoint y: 319, distance: 66.2
